Goal: Find contact information: Find contact information

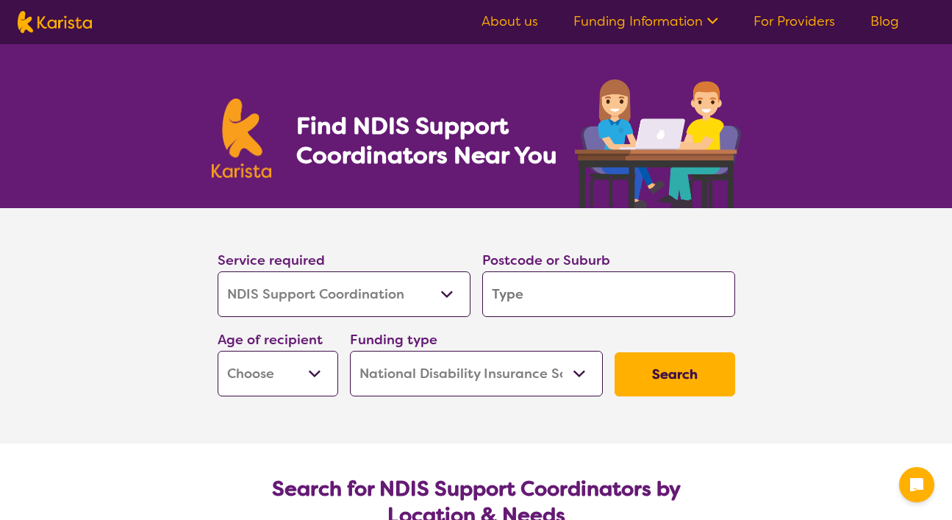
select select "NDIS Support Coordination"
select select "NDIS"
select select "NDIS Support Coordination"
select select "NDIS"
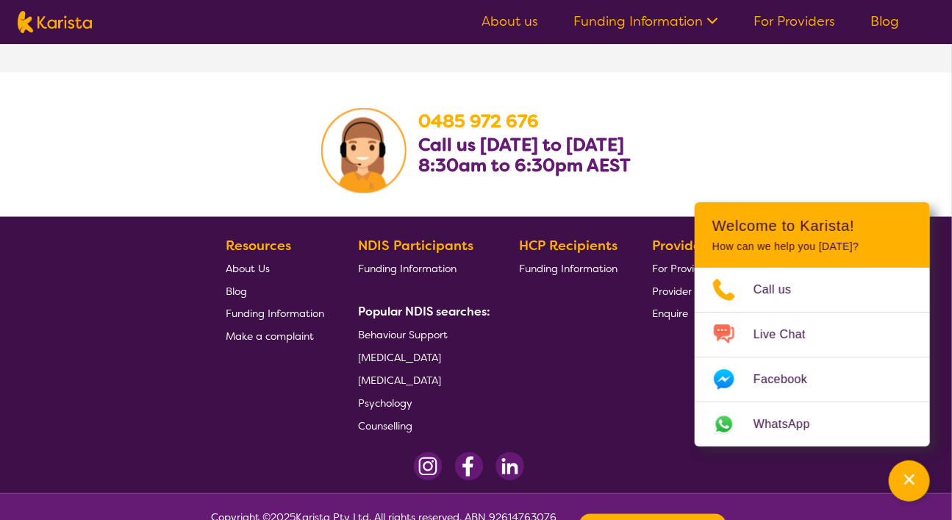
scroll to position [2865, 0]
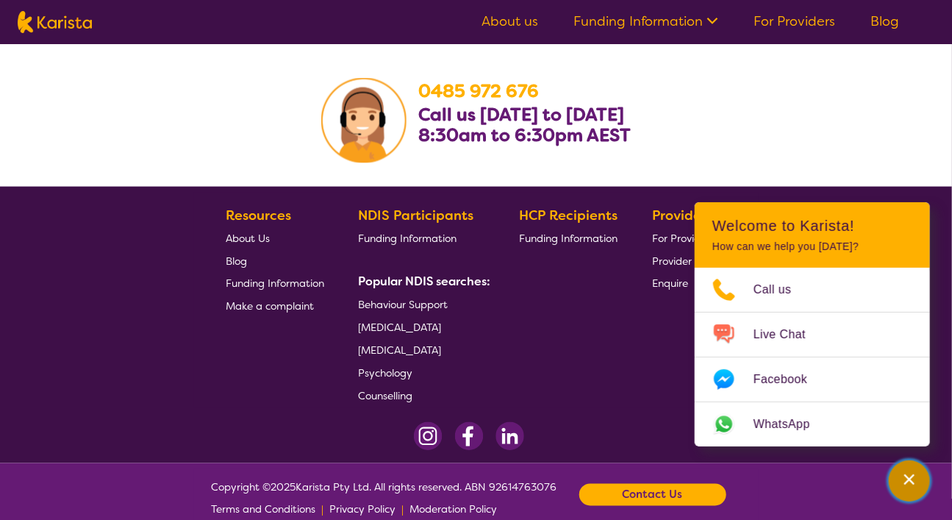
click at [905, 472] on icon "Channel Menu" at bounding box center [909, 479] width 15 height 15
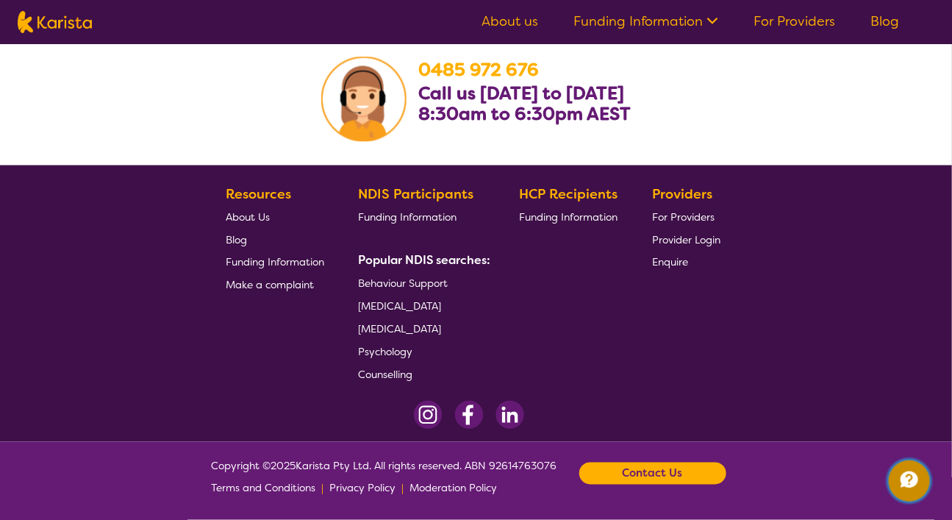
scroll to position [2972, 0]
click at [683, 463] on b "Contact Us" at bounding box center [653, 474] width 60 height 22
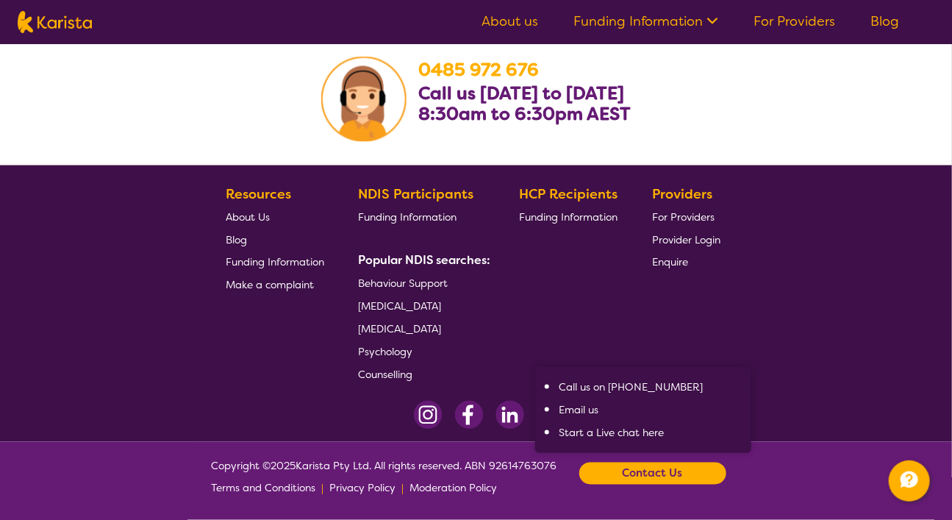
click at [599, 404] on link "Email us" at bounding box center [579, 410] width 40 height 13
click at [406, 346] on span "Psychology" at bounding box center [386, 352] width 54 height 13
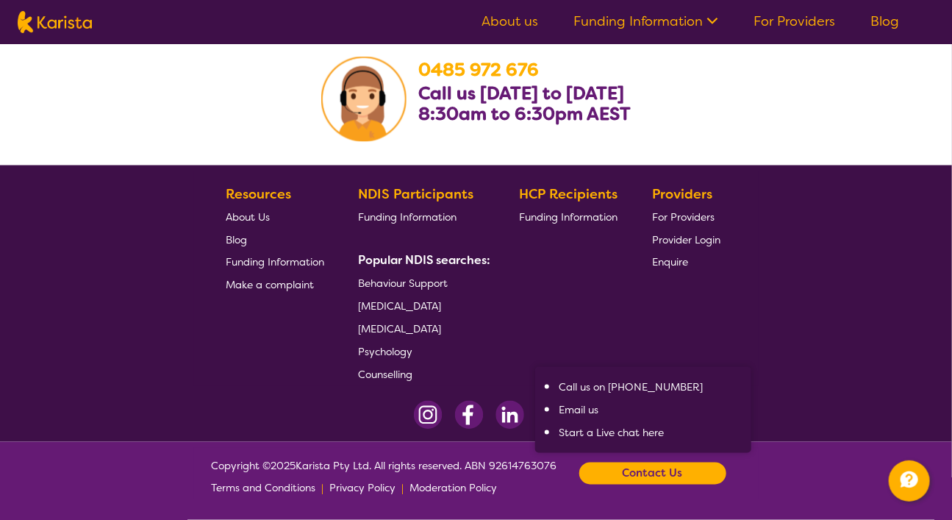
click at [512, 401] on img at bounding box center [510, 415] width 29 height 29
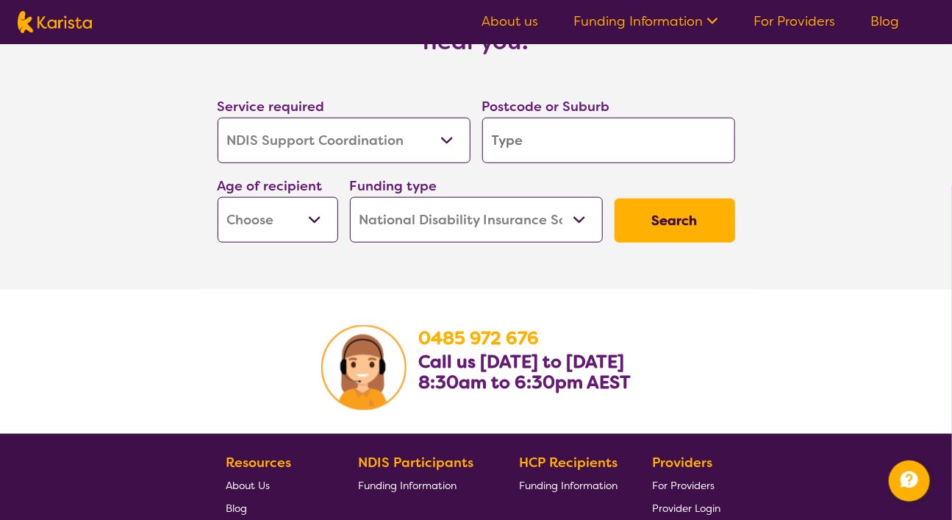
scroll to position [2539, 0]
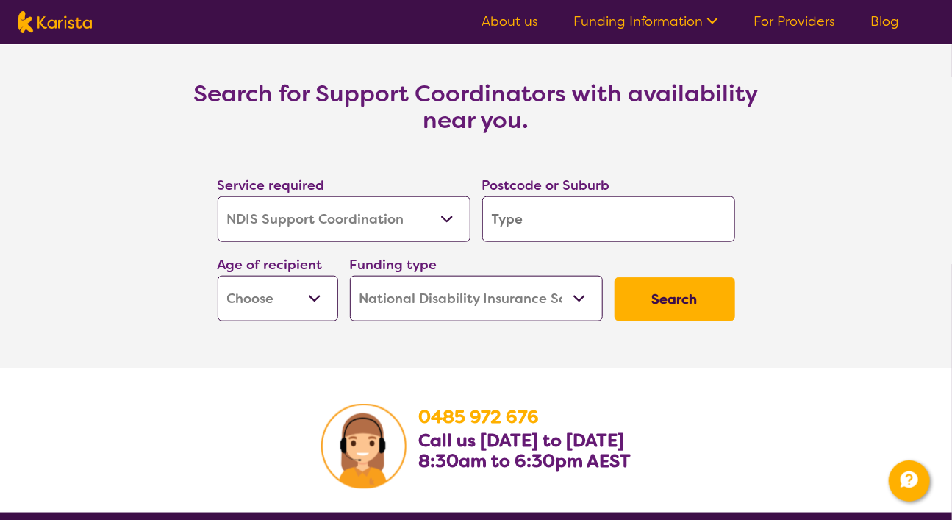
click at [580, 310] on select "Home Care Package (HCP) National Disability Insurance Scheme (NDIS) I don't know" at bounding box center [476, 299] width 253 height 46
click at [351, 289] on select "Home Care Package (HCP) National Disability Insurance Scheme (NDIS) I don't know" at bounding box center [476, 299] width 253 height 46
click at [580, 310] on select "Home Care Package (HCP) National Disability Insurance Scheme (NDIS) I don't know" at bounding box center [476, 299] width 253 height 46
click at [0, 0] on button at bounding box center [0, 0] width 0 height 0
click at [835, 30] on link "For Providers" at bounding box center [795, 22] width 82 height 18
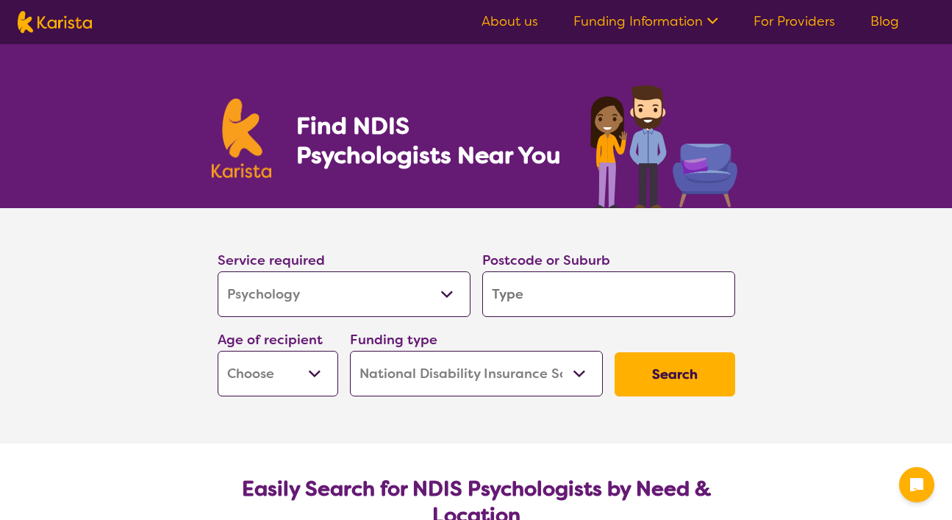
select select "Psychology"
select select "NDIS"
select select "Psychology"
select select "NDIS"
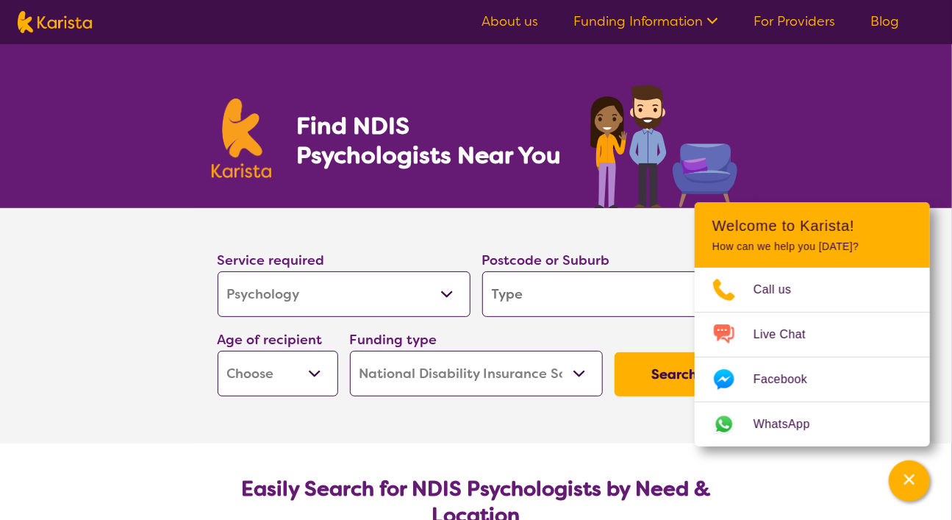
scroll to position [232, 0]
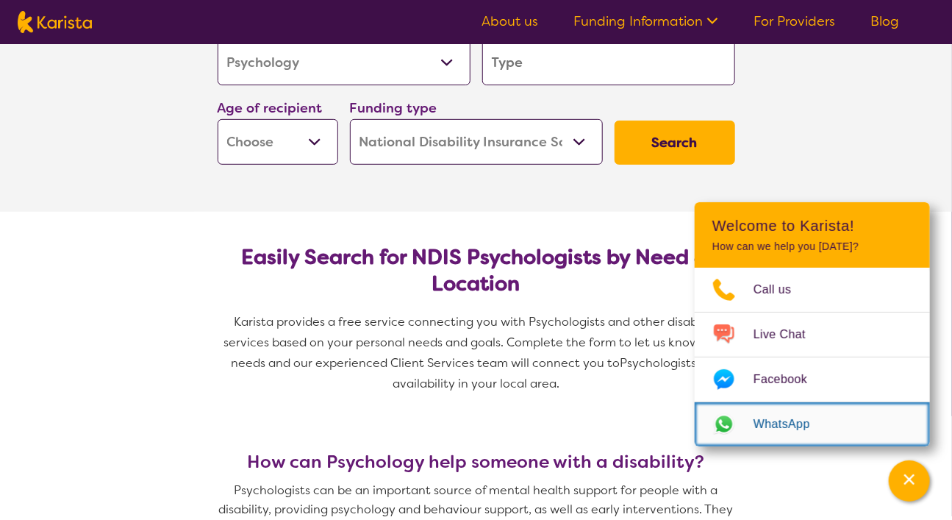
click at [793, 413] on span "WhatsApp" at bounding box center [791, 424] width 74 height 22
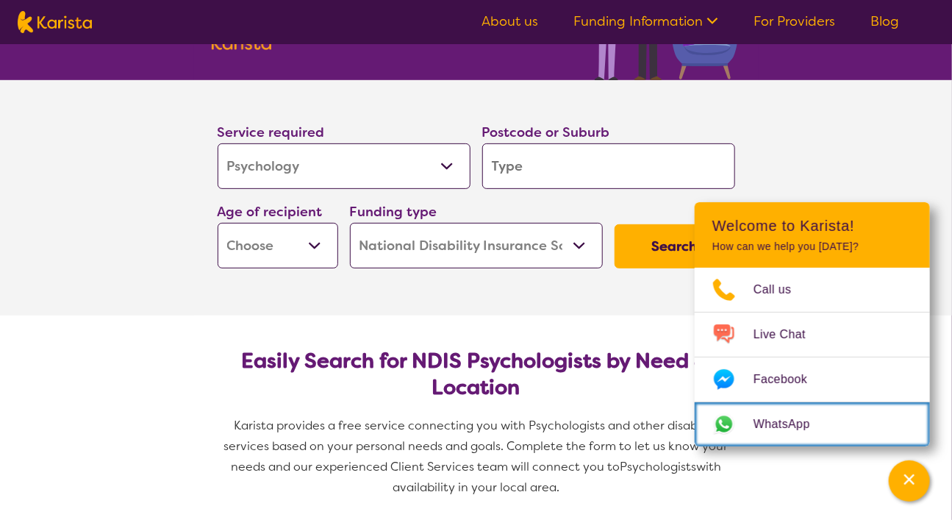
scroll to position [0, 0]
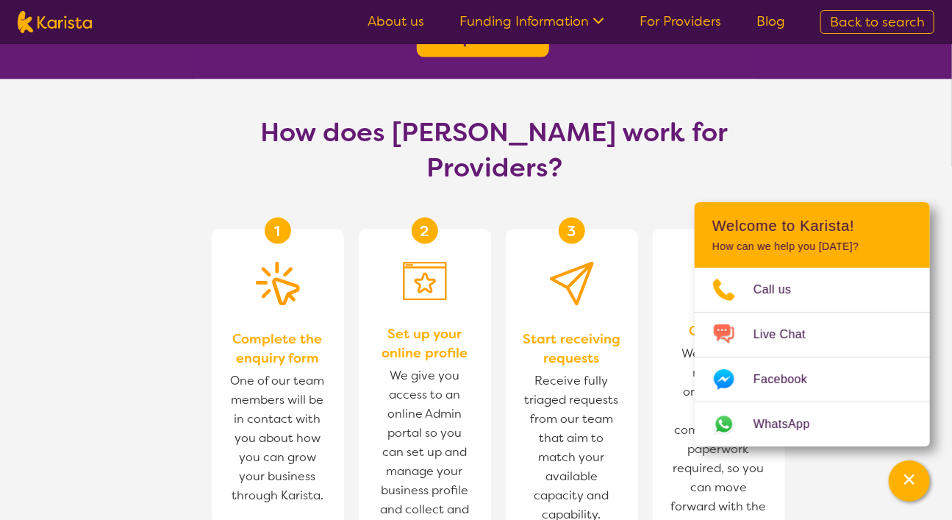
scroll to position [756, 0]
